Goal: Information Seeking & Learning: Learn about a topic

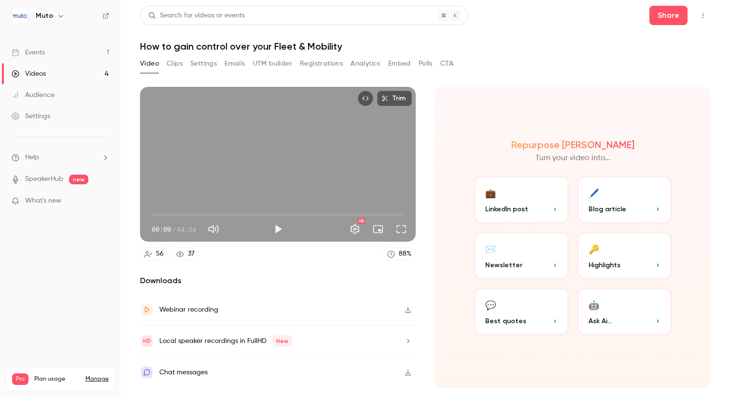
click at [44, 45] on link "Events 1" at bounding box center [60, 52] width 121 height 21
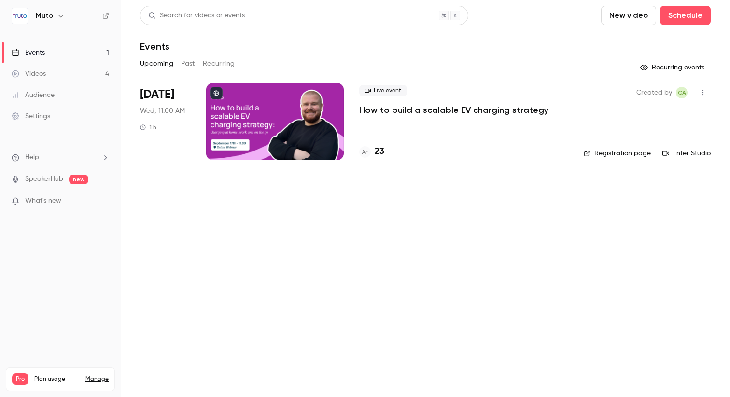
click at [460, 110] on p "How to build a scalable EV charging strategy" at bounding box center [453, 110] width 189 height 12
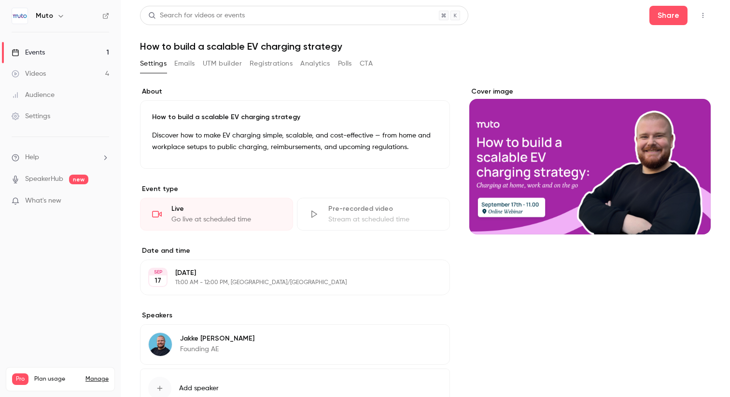
click at [187, 63] on button "Emails" at bounding box center [184, 63] width 20 height 15
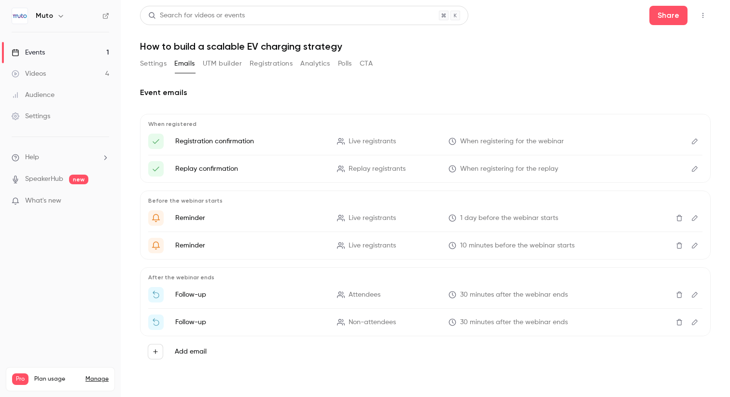
click at [47, 200] on span "What's new" at bounding box center [43, 201] width 36 height 10
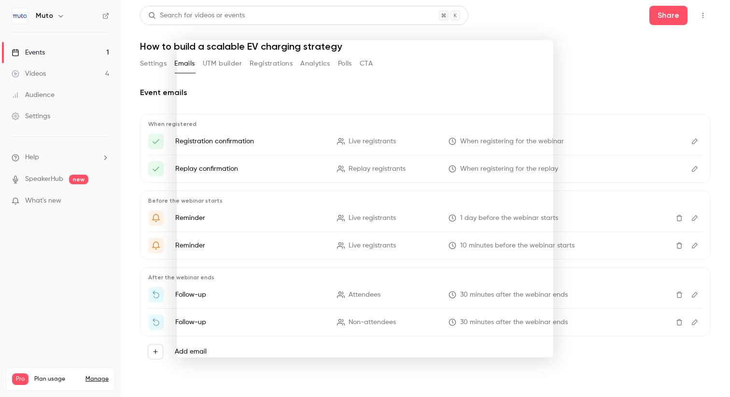
click at [622, 49] on div at bounding box center [365, 198] width 730 height 397
